Goal: Task Accomplishment & Management: Manage account settings

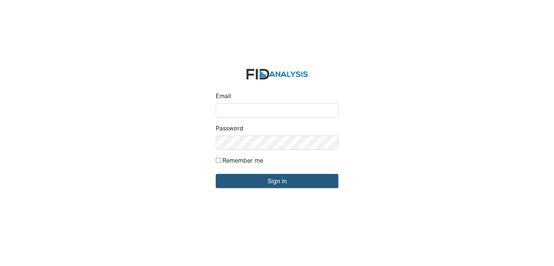
click at [254, 110] on input "Email" at bounding box center [277, 110] width 123 height 14
type input "[EMAIL_ADDRESS][DOMAIN_NAME]"
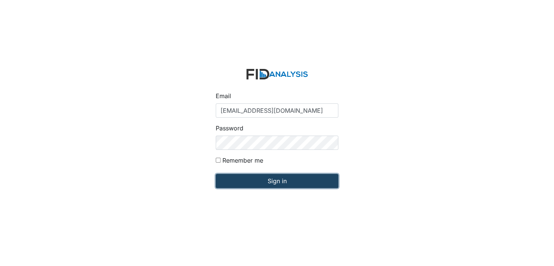
click at [281, 181] on input "Sign in" at bounding box center [277, 181] width 123 height 14
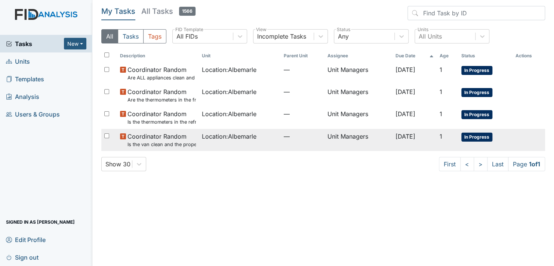
click at [481, 136] on span "In Progress" at bounding box center [477, 136] width 31 height 9
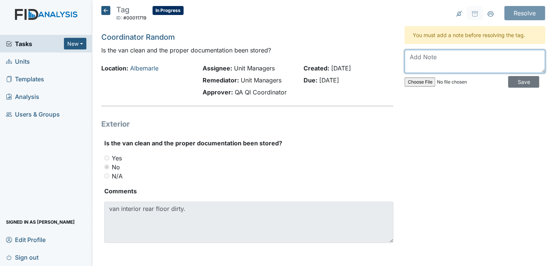
click at [441, 58] on textarea at bounding box center [475, 61] width 141 height 23
click at [440, 58] on textarea "Staff was informed to sweep interior rear floor of van. HM will monitor" at bounding box center [475, 61] width 141 height 23
click at [496, 67] on textarea "Staff was informed to sweep interior rear floor of van. HM will monitor" at bounding box center [475, 61] width 141 height 23
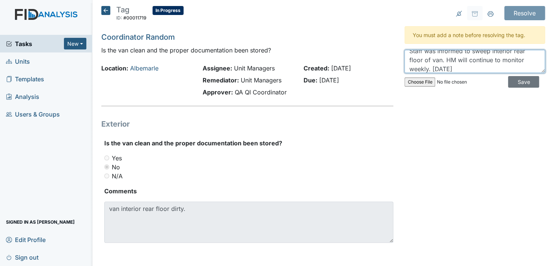
type textarea "Staff was informed to sweep interior rear floor of van. HM will continue to mon…"
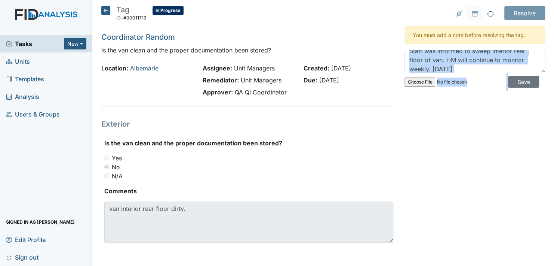
click at [540, 58] on div "Resolve Archive Task × Are you sure you want to archive this task? It will appe…" at bounding box center [475, 133] width 152 height 254
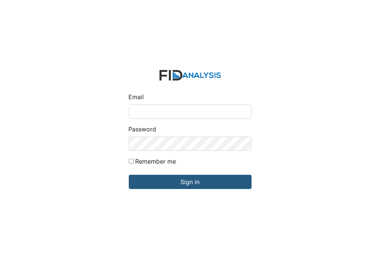
click at [153, 110] on input "Email" at bounding box center [190, 111] width 123 height 14
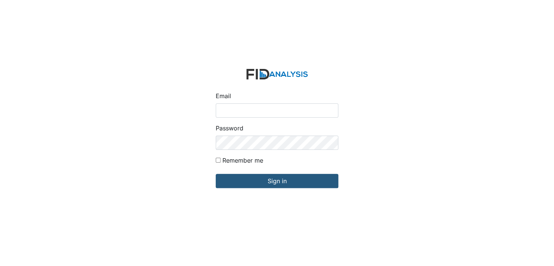
click at [256, 113] on input "Email" at bounding box center [277, 110] width 123 height 14
type input "[EMAIL_ADDRESS][DOMAIN_NAME]"
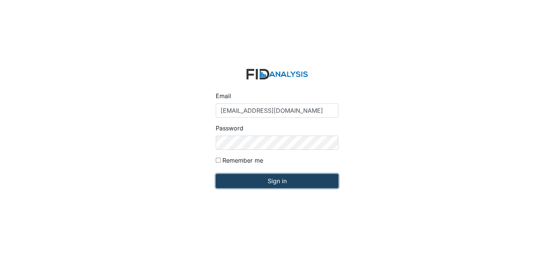
click at [273, 183] on input "Sign in" at bounding box center [277, 181] width 123 height 14
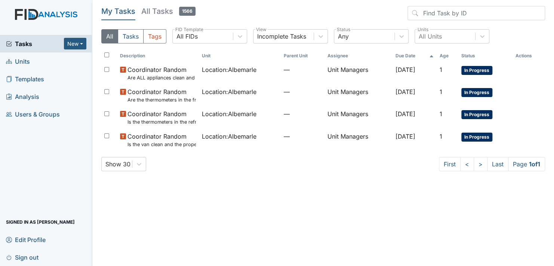
click at [41, 65] on link "Units" at bounding box center [46, 61] width 92 height 18
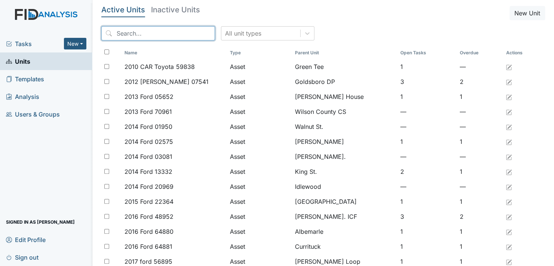
click at [144, 34] on input "search" at bounding box center [158, 33] width 114 height 14
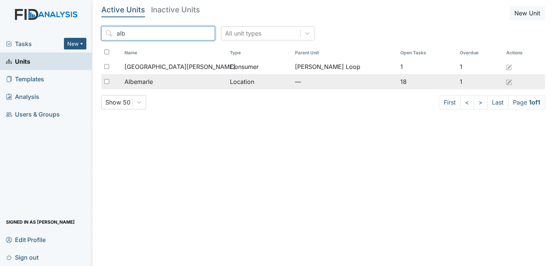
type input "alb"
click at [135, 80] on span "Albemarle" at bounding box center [139, 81] width 28 height 9
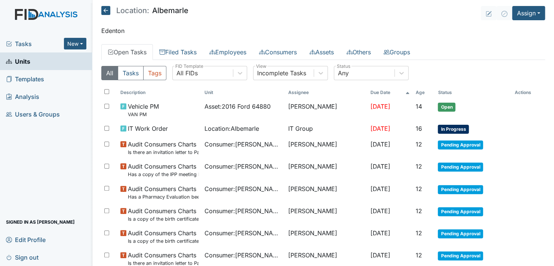
click at [140, 50] on link "Open Tasks" at bounding box center [127, 52] width 52 height 16
click at [117, 50] on link "Open Tasks" at bounding box center [127, 52] width 52 height 16
click at [129, 51] on link "Open Tasks" at bounding box center [127, 52] width 52 height 16
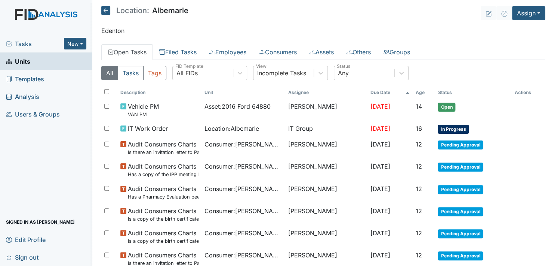
click at [130, 51] on link "Open Tasks" at bounding box center [127, 52] width 52 height 16
click at [114, 53] on link "Open Tasks" at bounding box center [127, 52] width 52 height 16
click at [167, 50] on link "Filed Tasks" at bounding box center [178, 52] width 50 height 16
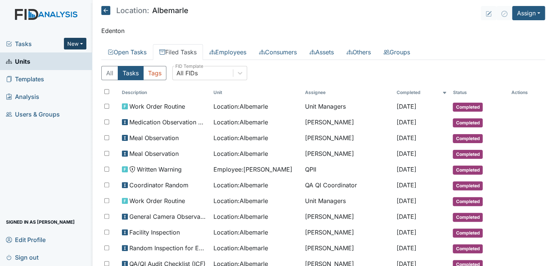
click at [75, 43] on button "New" at bounding box center [75, 44] width 22 height 12
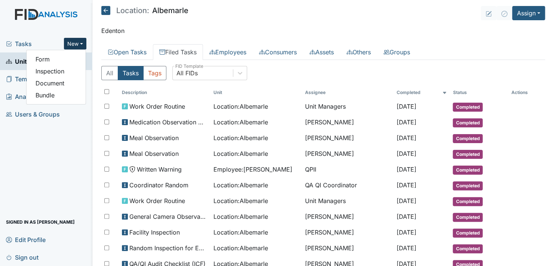
click at [55, 31] on img at bounding box center [46, 22] width 92 height 26
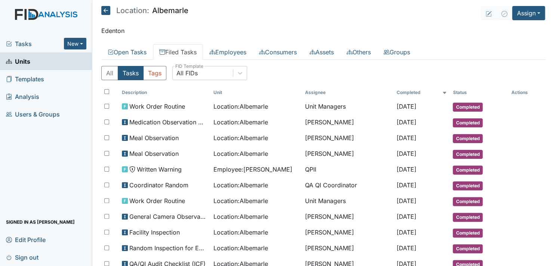
click at [27, 42] on span "Tasks" at bounding box center [35, 43] width 58 height 9
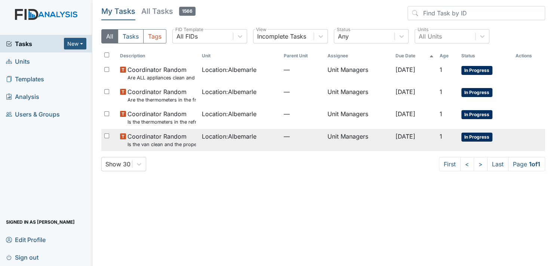
click at [485, 134] on span "In Progress" at bounding box center [477, 136] width 31 height 9
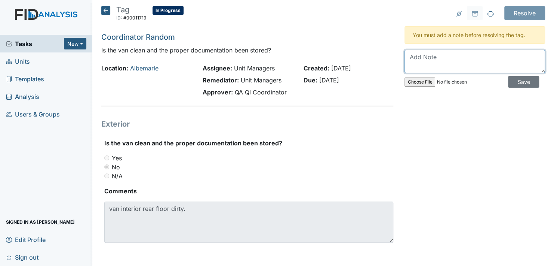
drag, startPoint x: 440, startPoint y: 62, endPoint x: 440, endPoint y: 67, distance: 4.1
click at [440, 62] on textarea at bounding box center [475, 61] width 141 height 23
type textarea "Staff was informed to sweep van floor. HM will continue to monitor. [DATE]"
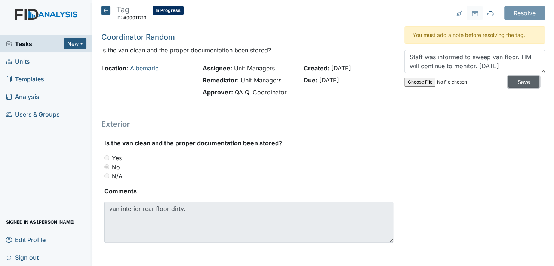
click at [515, 82] on input "Save" at bounding box center [523, 82] width 31 height 12
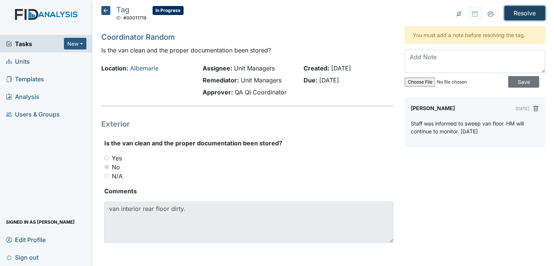
click at [517, 10] on input "Resolve" at bounding box center [525, 13] width 41 height 14
